Goal: Contribute content: Contribute content

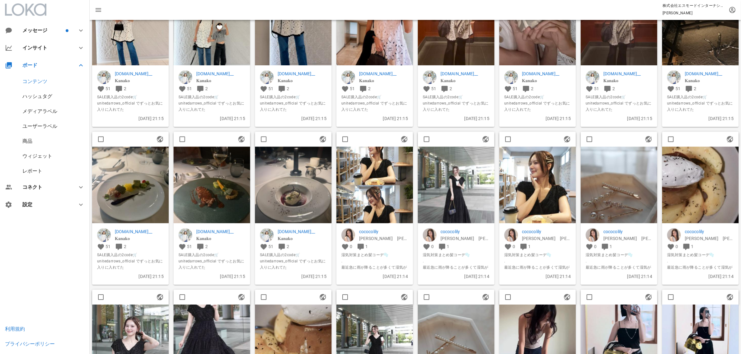
scroll to position [78, 0]
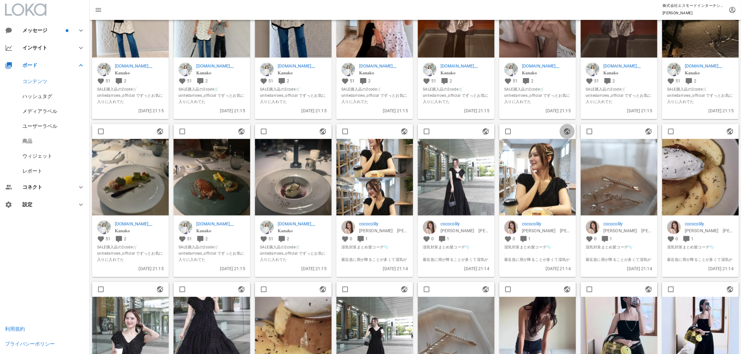
click at [572, 133] on span "button" at bounding box center [566, 131] width 15 height 7
click at [555, 155] on img at bounding box center [537, 177] width 77 height 77
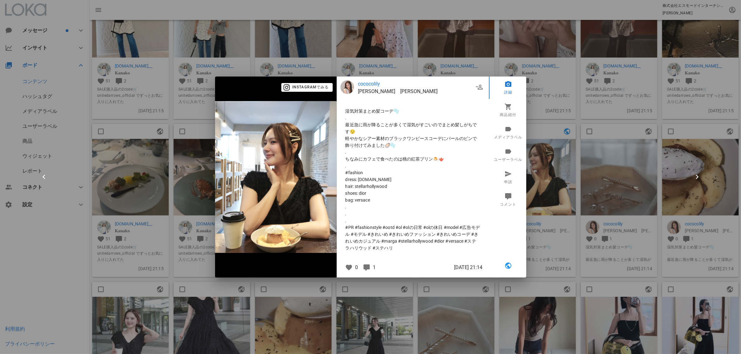
click at [575, 192] on div at bounding box center [370, 177] width 741 height 354
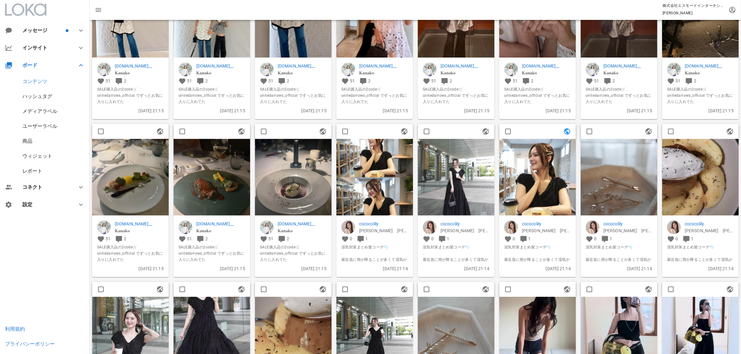
click at [44, 139] on div "商品" at bounding box center [45, 141] width 90 height 15
click at [33, 141] on div "商品" at bounding box center [45, 141] width 90 height 15
click at [22, 136] on div "商品" at bounding box center [45, 141] width 90 height 15
click at [31, 145] on div "商品" at bounding box center [45, 141] width 90 height 15
click at [30, 141] on div "商品" at bounding box center [27, 141] width 10 height 6
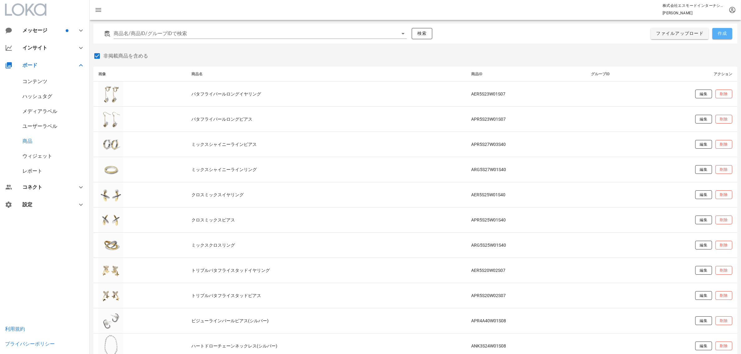
click at [727, 37] on button "作成" at bounding box center [722, 33] width 20 height 11
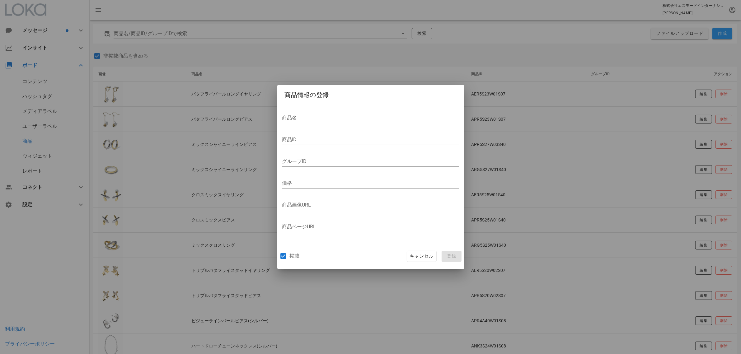
click at [318, 199] on div "商品画像URL" at bounding box center [370, 206] width 177 height 21
click at [338, 202] on input "商品画像URL" at bounding box center [370, 205] width 177 height 10
paste input "[URL][DOMAIN_NAME]"
type input "[URL][DOMAIN_NAME]"
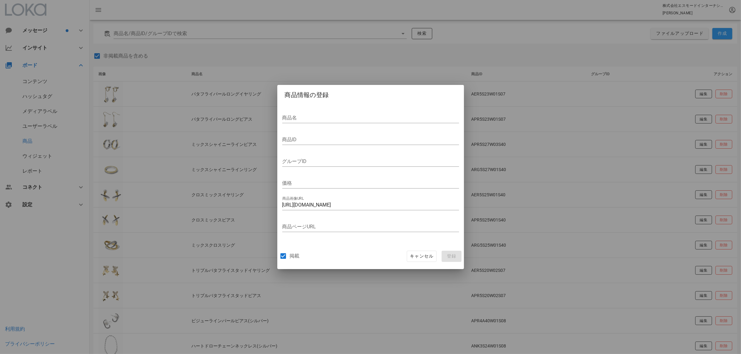
scroll to position [0, 0]
click at [366, 228] on input "商品ページURL" at bounding box center [370, 227] width 177 height 10
paste input "[URL][DOMAIN_NAME]"
type input "[URL][DOMAIN_NAME]"
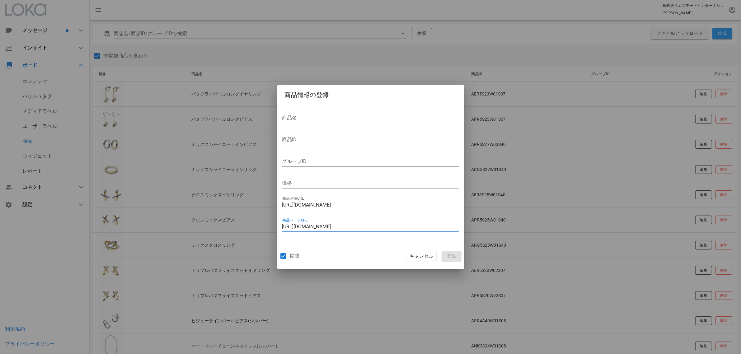
click at [316, 112] on div "商品名" at bounding box center [370, 119] width 177 height 21
click at [315, 114] on input "商品名" at bounding box center [370, 118] width 177 height 10
paste input "デザインパールヘアピンセット"
type input "デザインパールヘアピンセット"
click at [316, 181] on input "価格" at bounding box center [370, 183] width 177 height 10
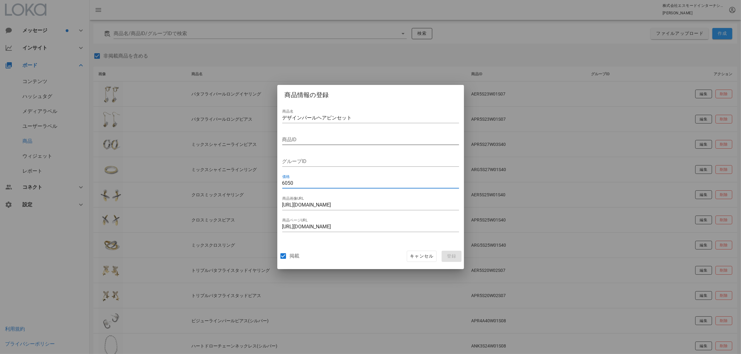
type input "6050"
click at [313, 139] on input "商品ID" at bounding box center [370, 140] width 177 height 10
paste input "ACL5A32W03S07"
type input "ACL5A32W03S07"
click at [450, 254] on span "登録" at bounding box center [451, 257] width 15 height 6
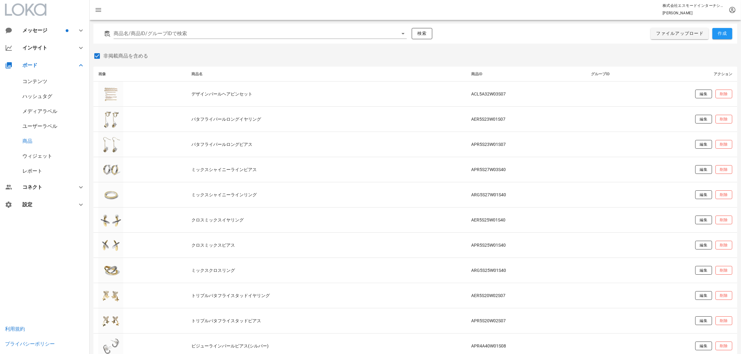
click at [40, 84] on div "コンテンツ" at bounding box center [45, 81] width 90 height 15
click at [38, 80] on div "コンテンツ" at bounding box center [34, 81] width 25 height 6
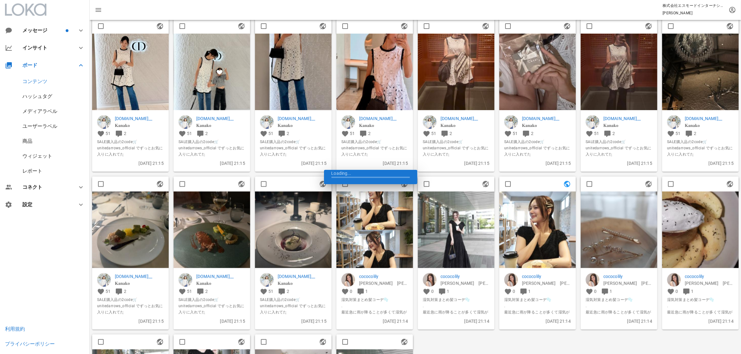
click at [533, 209] on img at bounding box center [537, 230] width 77 height 77
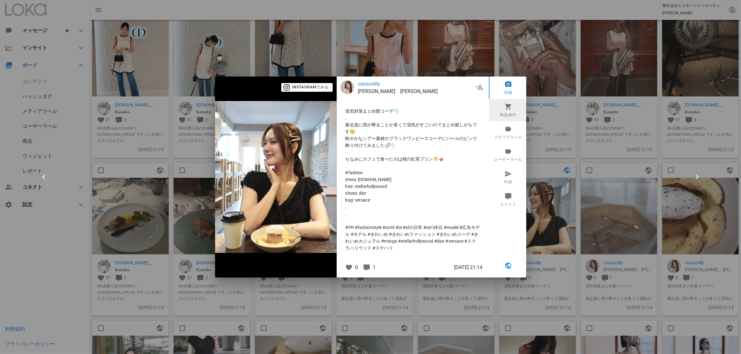
click at [511, 111] on link "商品紐付" at bounding box center [508, 110] width 39 height 22
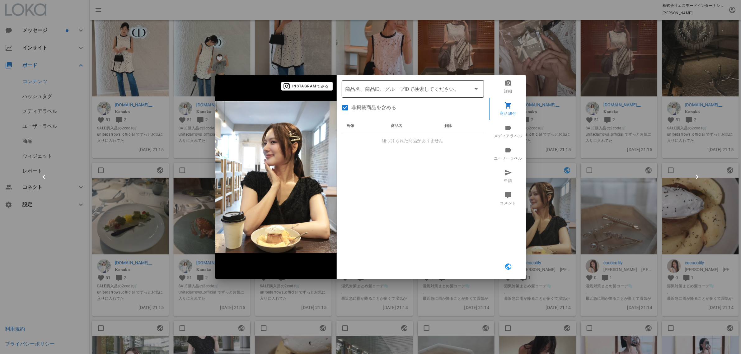
click at [402, 91] on input "商品" at bounding box center [403, 89] width 117 height 10
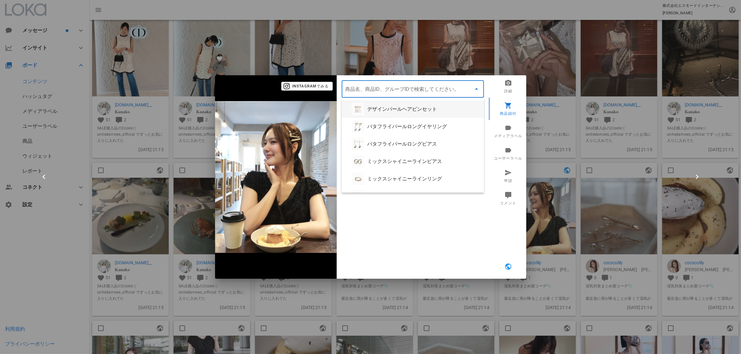
click at [394, 110] on div "デザインパールヘアピンセット" at bounding box center [423, 109] width 112 height 6
type input "デザインパールヘアピンセット"
click at [584, 176] on div at bounding box center [370, 177] width 741 height 354
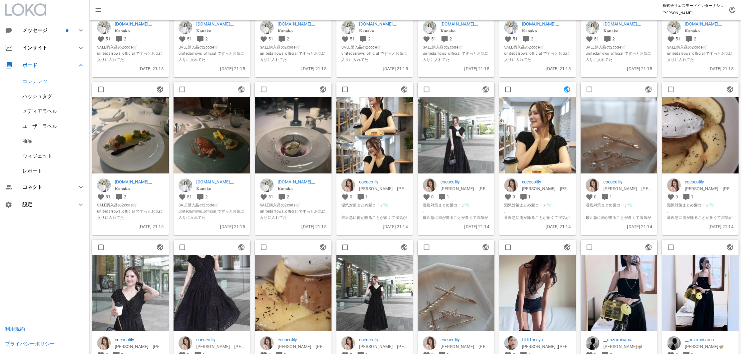
scroll to position [233, 0]
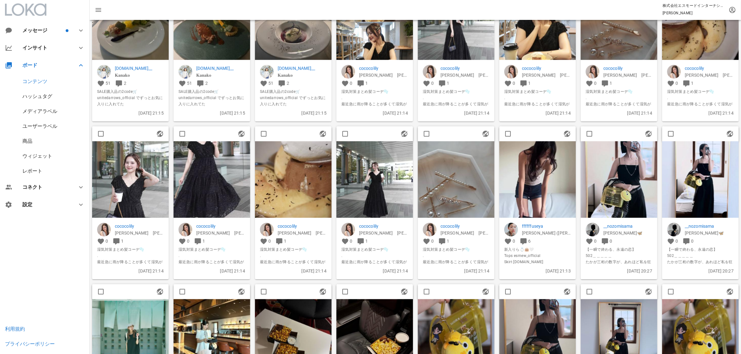
click at [545, 172] on img at bounding box center [537, 179] width 77 height 77
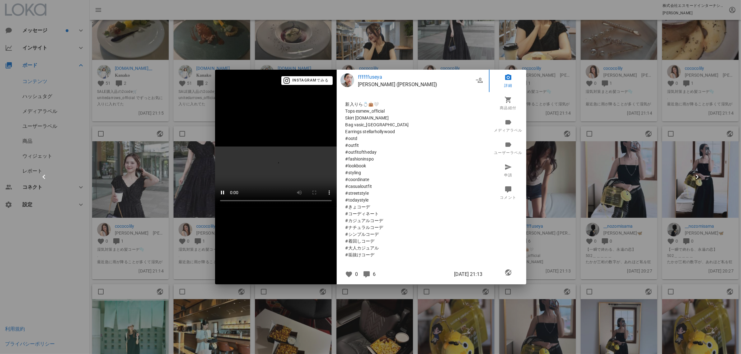
click at [603, 218] on div at bounding box center [370, 177] width 741 height 354
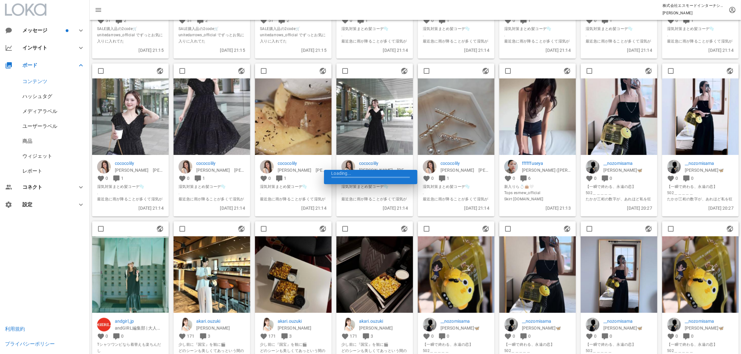
scroll to position [428, 0]
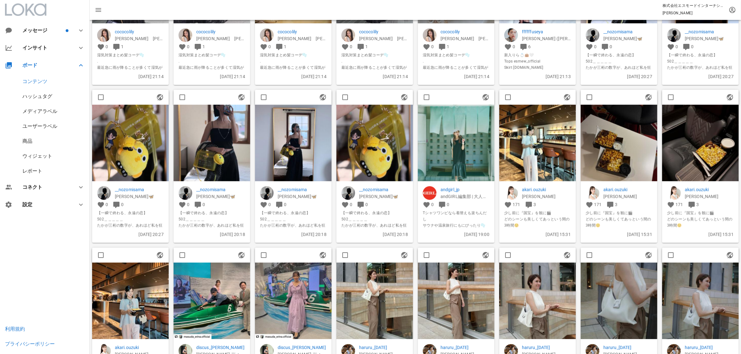
click at [481, 131] on img at bounding box center [456, 143] width 77 height 77
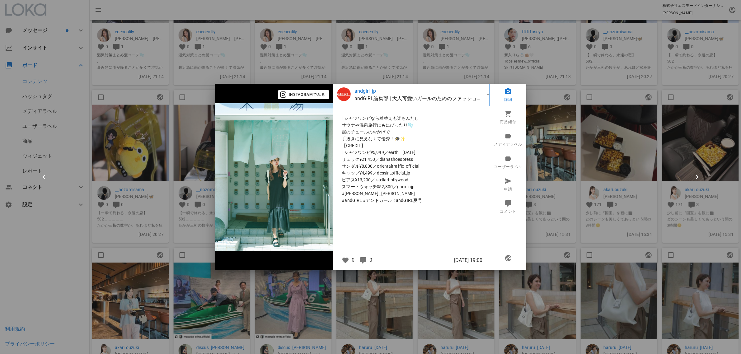
click at [584, 134] on div at bounding box center [370, 177] width 741 height 354
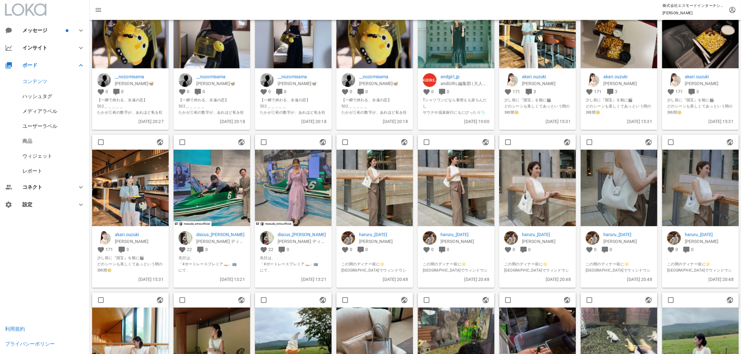
scroll to position [583, 0]
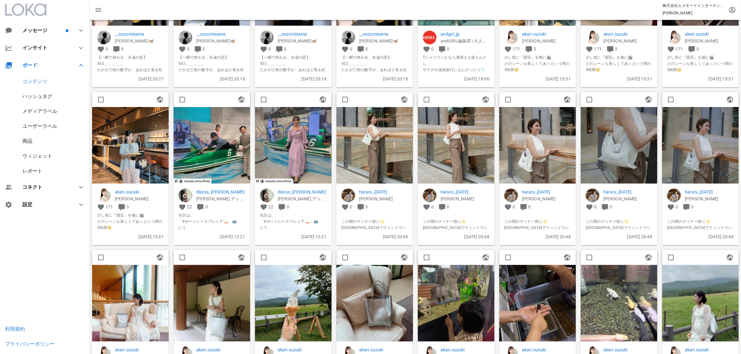
click at [550, 138] on img at bounding box center [537, 145] width 77 height 77
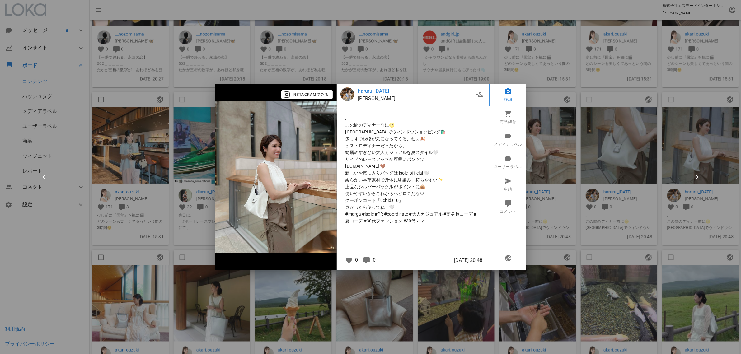
click at [386, 206] on span "良かったら使ってねー🤍" at bounding box center [412, 207] width 135 height 7
click at [418, 181] on span "柔らかい本革素材で身体に馴染み、持ちやすい✨" at bounding box center [412, 179] width 135 height 7
click at [576, 198] on div at bounding box center [370, 177] width 741 height 354
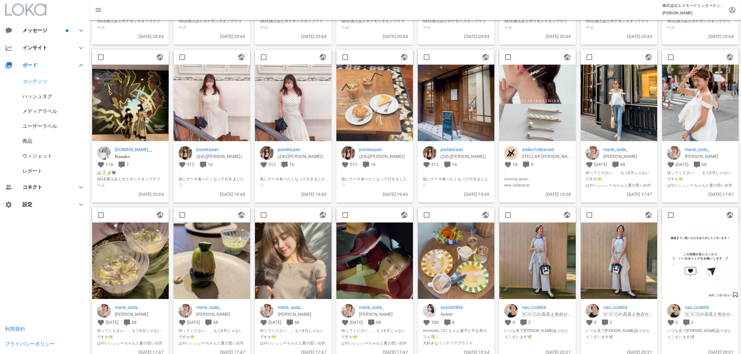
scroll to position [3111, 0]
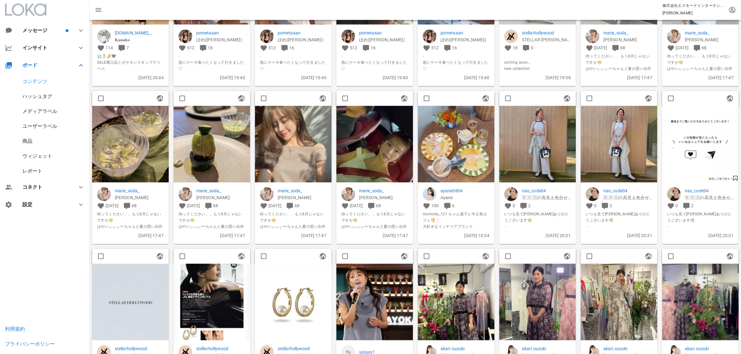
drag, startPoint x: 293, startPoint y: 132, endPoint x: 299, endPoint y: 133, distance: 6.0
click at [293, 132] on img at bounding box center [293, 144] width 77 height 77
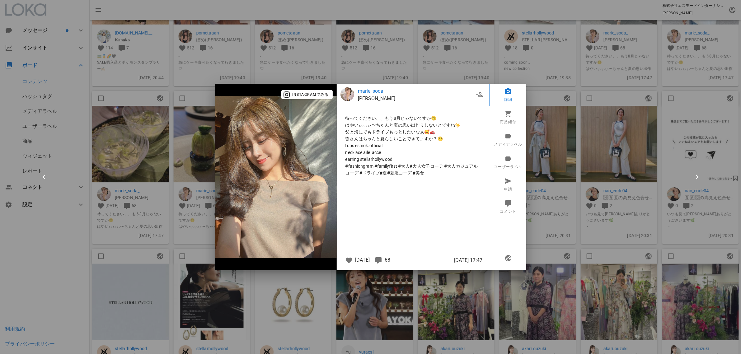
click at [553, 150] on div at bounding box center [370, 177] width 741 height 354
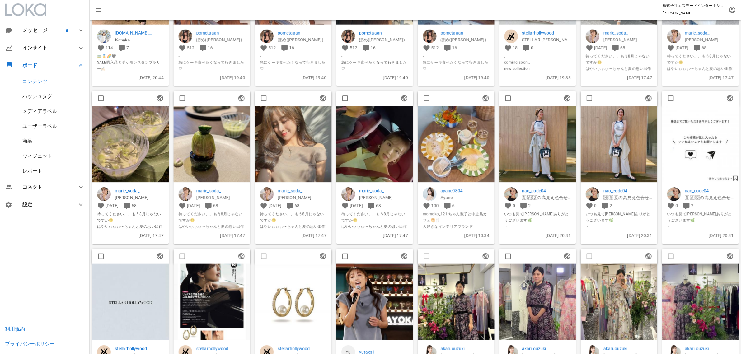
click at [360, 126] on img at bounding box center [374, 144] width 77 height 77
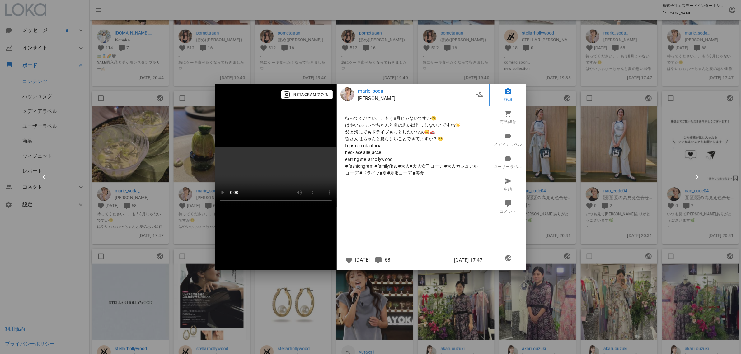
click at [565, 145] on div at bounding box center [370, 177] width 741 height 354
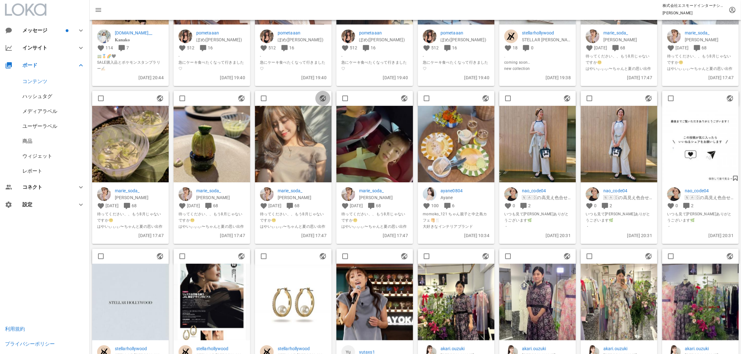
click at [321, 95] on icon "button" at bounding box center [322, 98] width 7 height 7
click at [297, 134] on img at bounding box center [293, 144] width 77 height 77
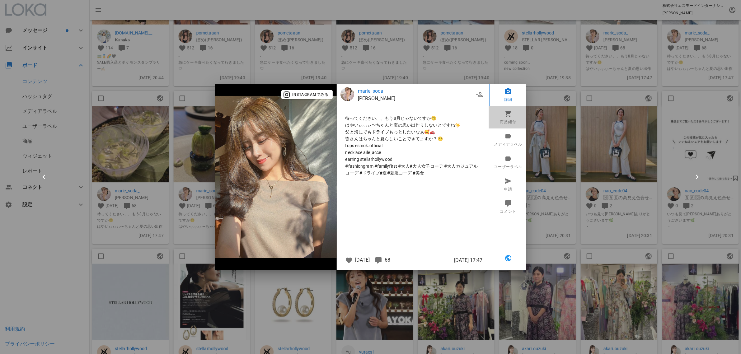
click at [513, 119] on link "商品紐付" at bounding box center [508, 117] width 39 height 22
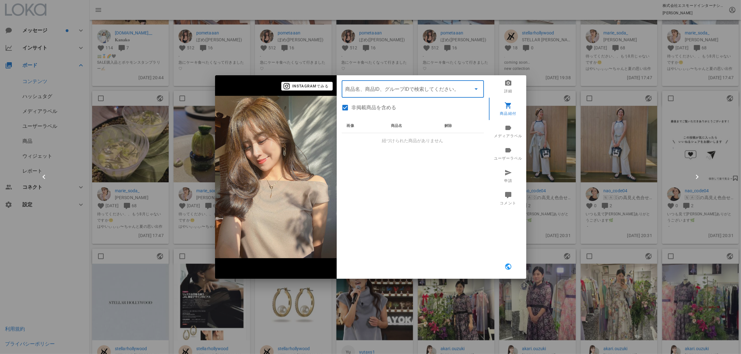
click at [382, 93] on input "商品" at bounding box center [403, 89] width 117 height 10
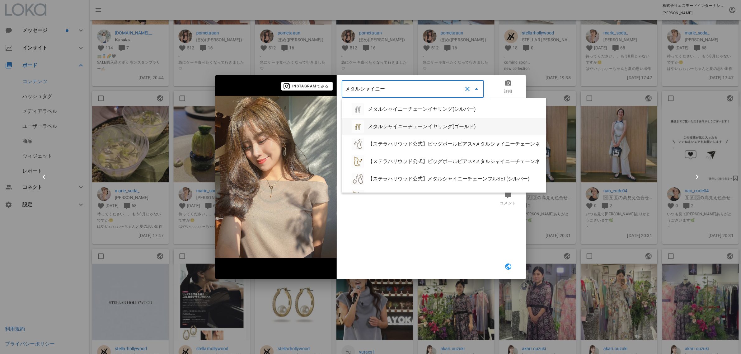
click at [456, 123] on div "メタルシャイニーチェーンイヤリング(ゴールド)" at bounding box center [444, 126] width 204 height 17
type input "メタルシャイニーチェーンイヤリング(ゴールド)"
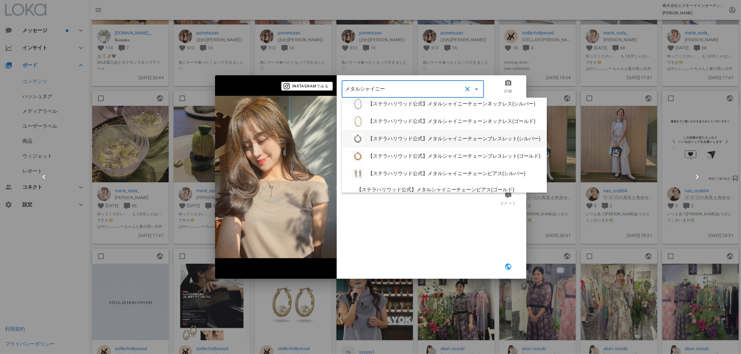
scroll to position [100, 0]
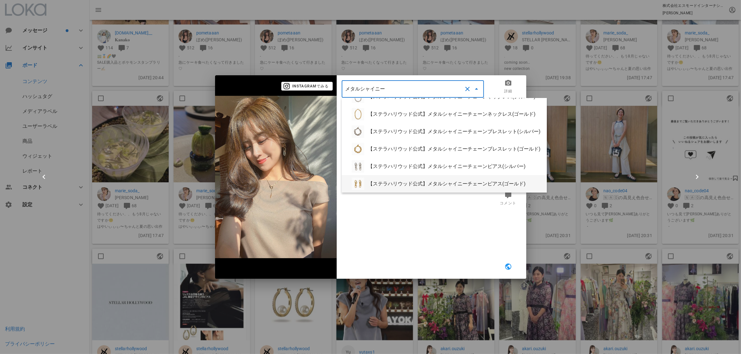
click at [433, 184] on div "【ステラハリウッド公式】メタルシャイニーチェーンピアス(ゴールド)" at bounding box center [455, 184] width 174 height 6
type input "【ステラハリウッド公式】メタルシャイニーチェーンピアス(ゴールド)"
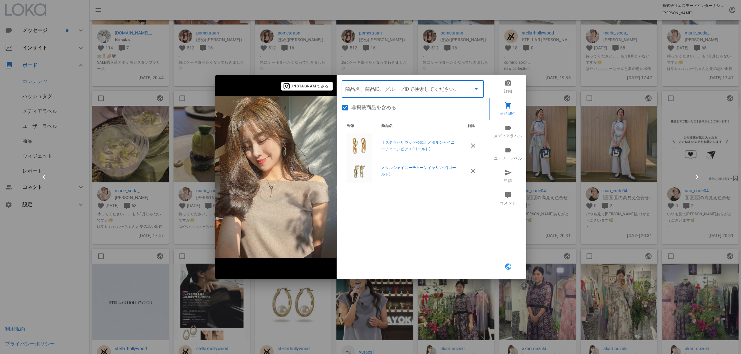
click at [589, 173] on div at bounding box center [370, 177] width 741 height 354
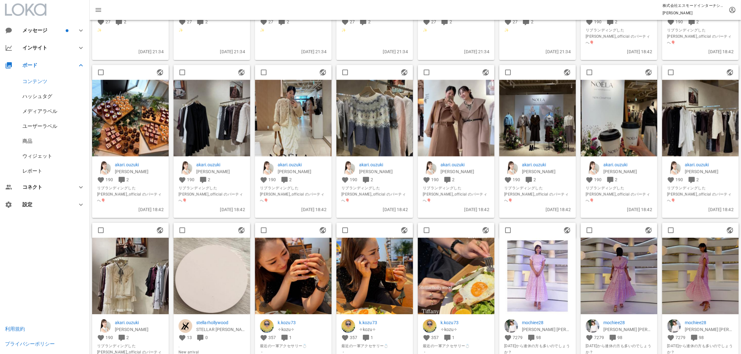
scroll to position [1283, 0]
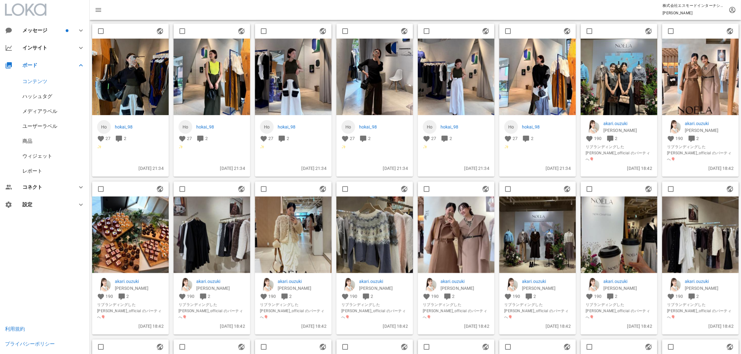
click at [134, 115] on img at bounding box center [130, 77] width 77 height 77
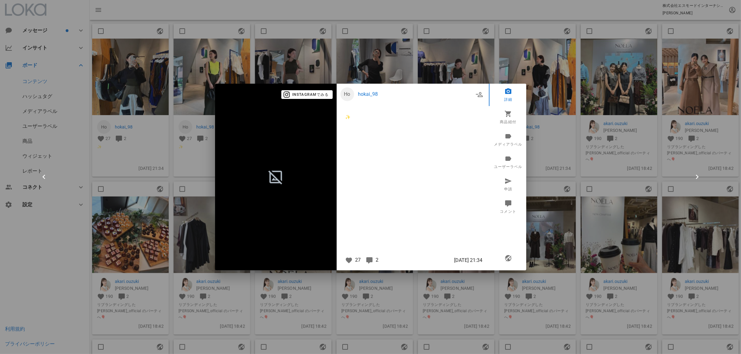
scroll to position [1089, 0]
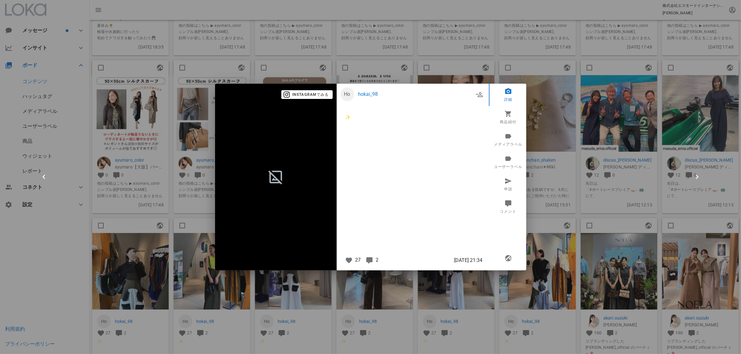
click at [331, 286] on div at bounding box center [370, 177] width 741 height 354
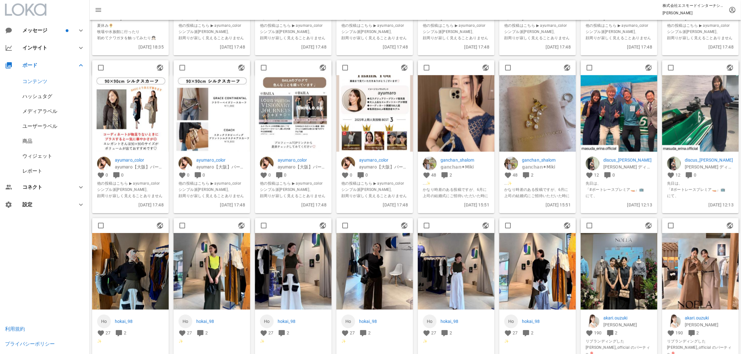
click at [231, 274] on img at bounding box center [212, 271] width 77 height 77
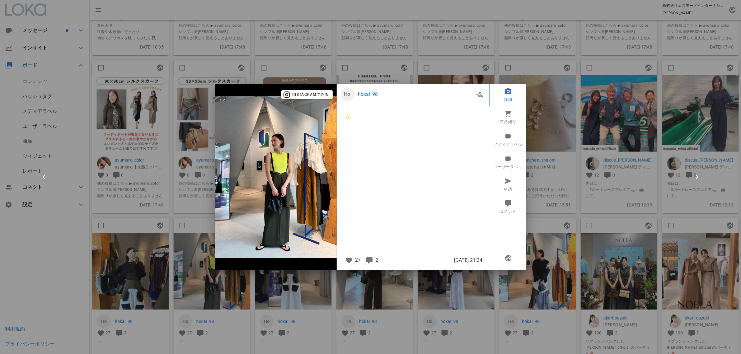
click at [593, 255] on div at bounding box center [370, 177] width 741 height 354
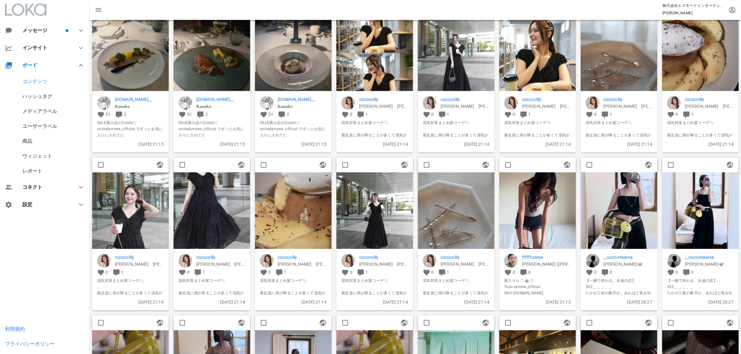
scroll to position [233, 0]
